Goal: Task Accomplishment & Management: Use online tool/utility

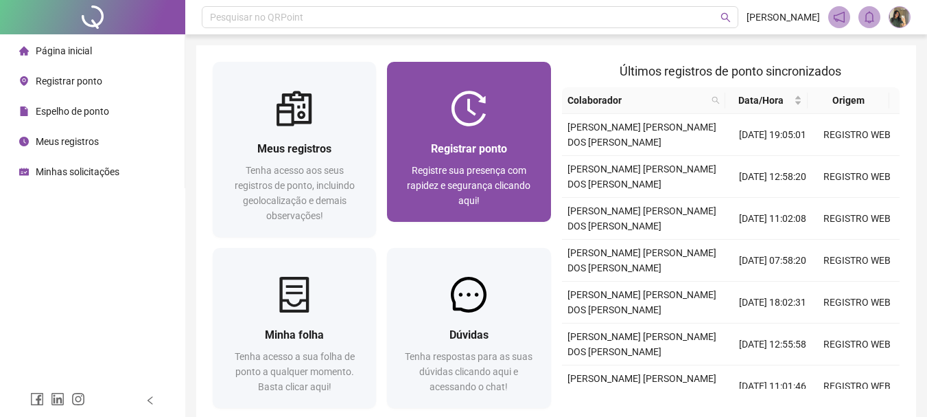
click at [452, 165] on span "Registre sua presença com rapidez e segurança clicando aqui!" at bounding box center [469, 185] width 124 height 41
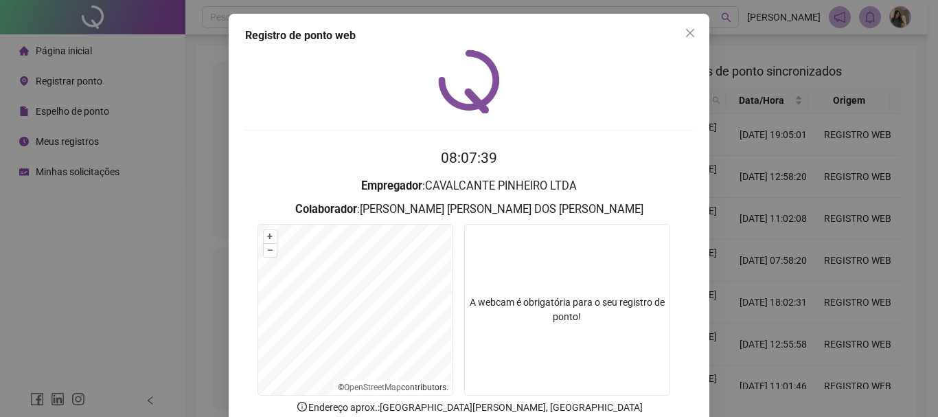
scroll to position [89, 0]
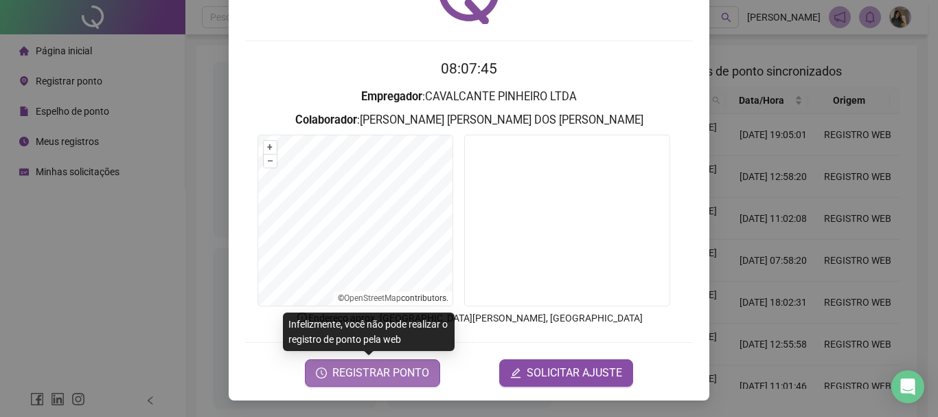
click at [393, 378] on span "REGISTRAR PONTO" at bounding box center [380, 372] width 97 height 16
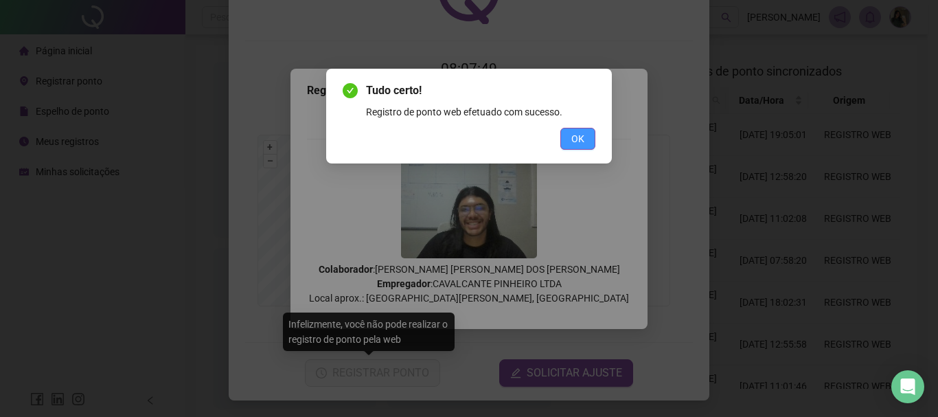
click at [578, 146] on span "OK" at bounding box center [577, 138] width 13 height 15
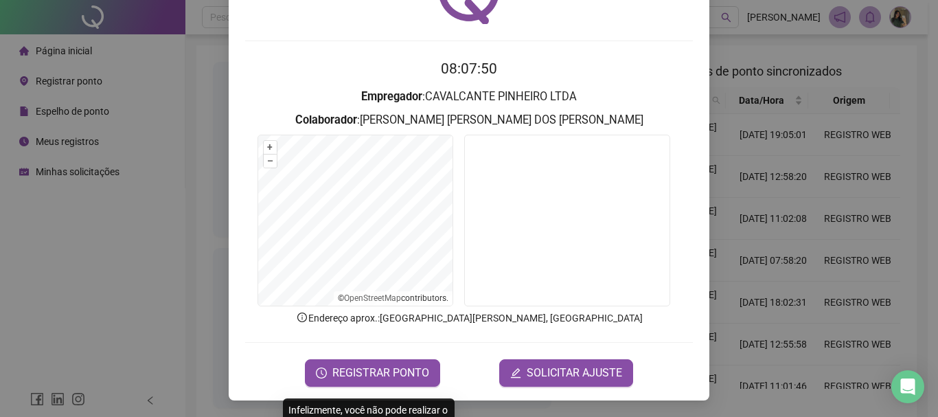
scroll to position [0, 0]
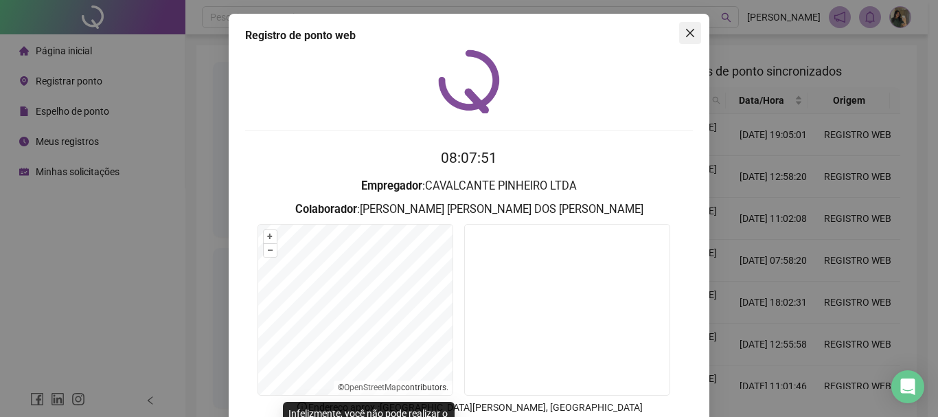
click at [684, 31] on icon "close" at bounding box center [689, 32] width 11 height 11
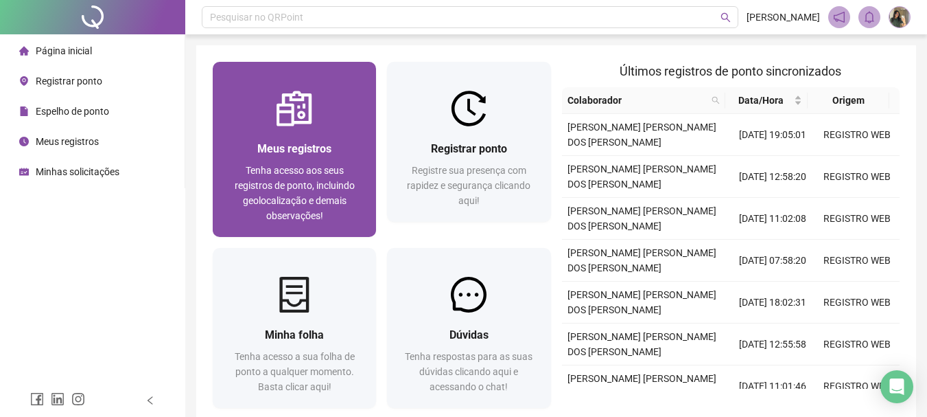
click at [282, 159] on div "Meus registros Tenha acesso aos seus registros de ponto, incluindo geolocalizaç…" at bounding box center [294, 181] width 130 height 83
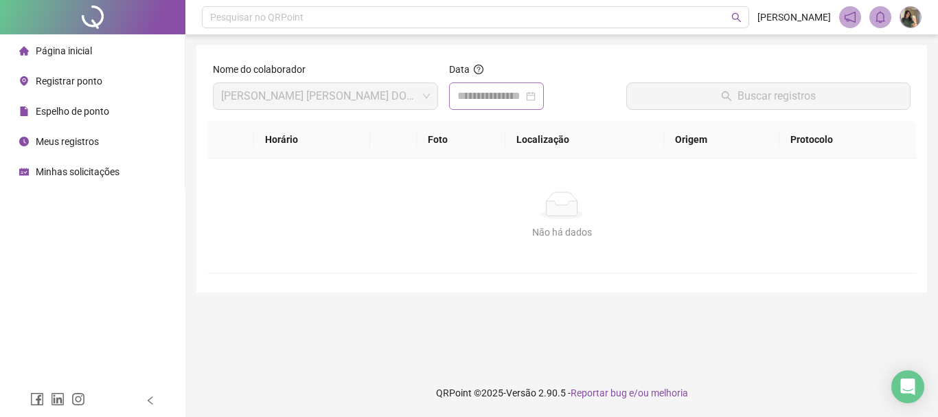
click at [535, 101] on div at bounding box center [496, 96] width 78 height 16
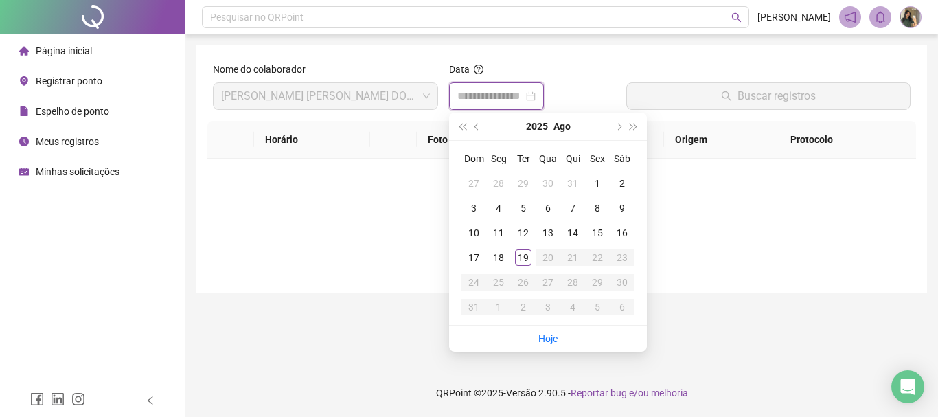
click at [535, 98] on div at bounding box center [496, 96] width 78 height 16
type input "**********"
click at [528, 257] on div "19" at bounding box center [523, 257] width 16 height 16
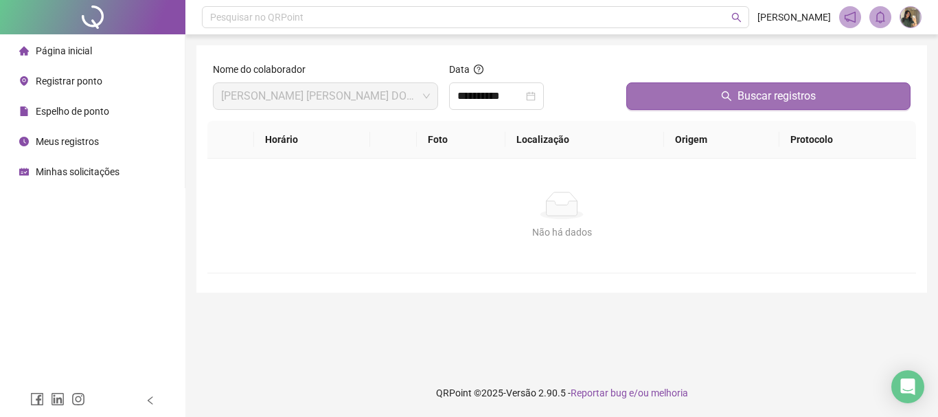
click at [730, 95] on icon "search" at bounding box center [726, 96] width 11 height 11
